Goal: Task Accomplishment & Management: Complete application form

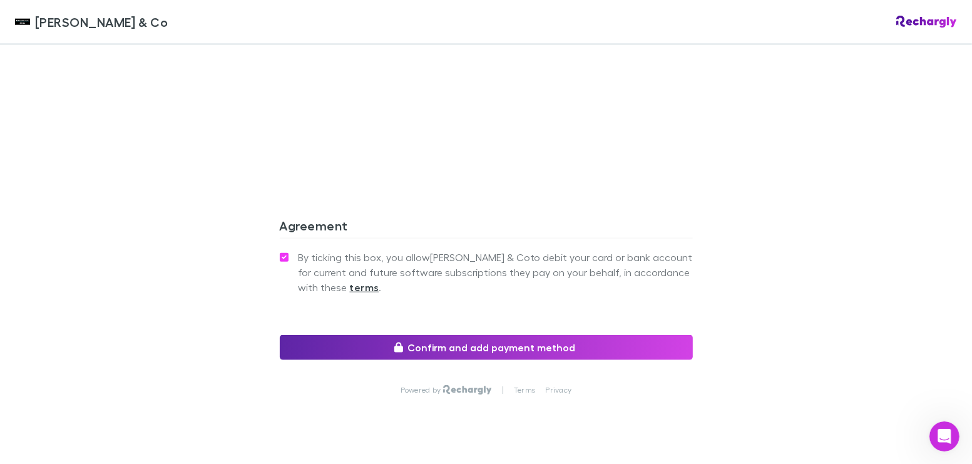
scroll to position [1152, 0]
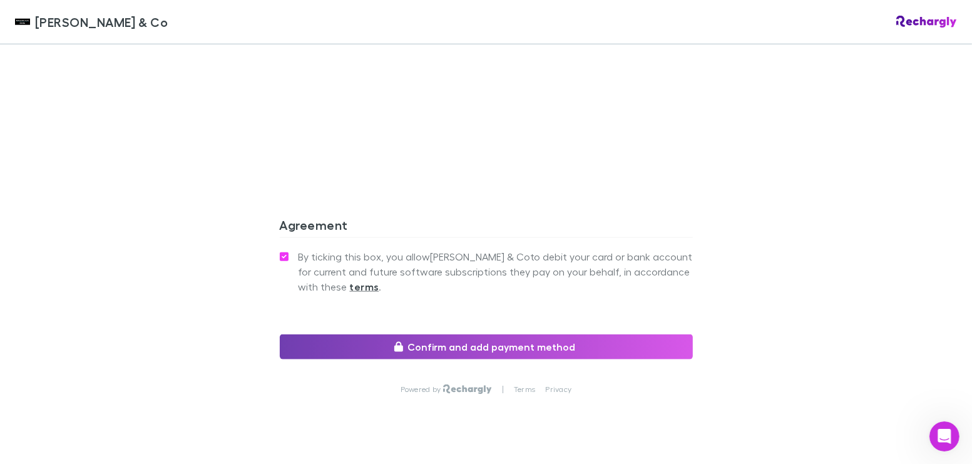
click at [449, 334] on button "Confirm and add payment method" at bounding box center [486, 346] width 413 height 25
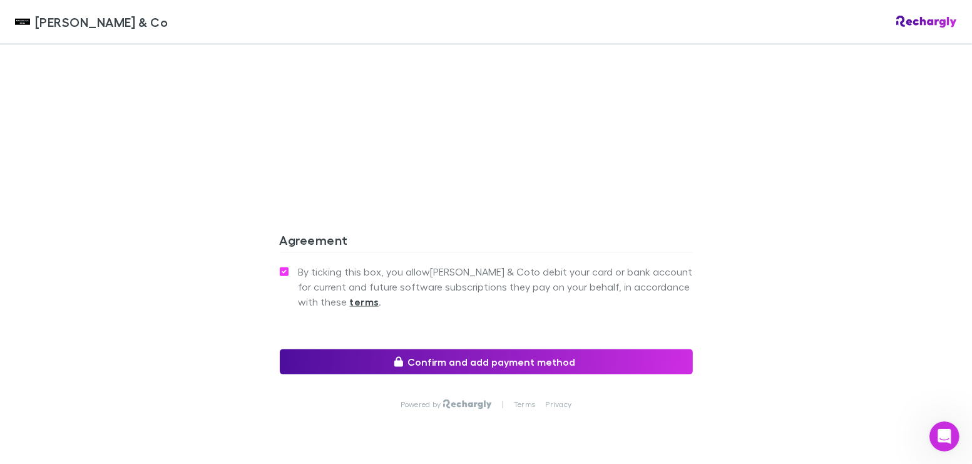
scroll to position [1136, 0]
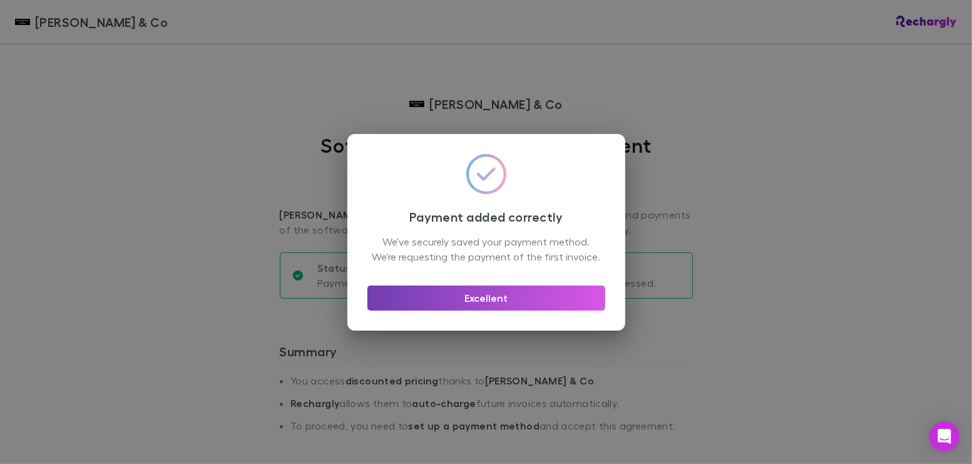
click at [512, 307] on button "Excellent" at bounding box center [486, 297] width 238 height 25
